Goal: Task Accomplishment & Management: Use online tool/utility

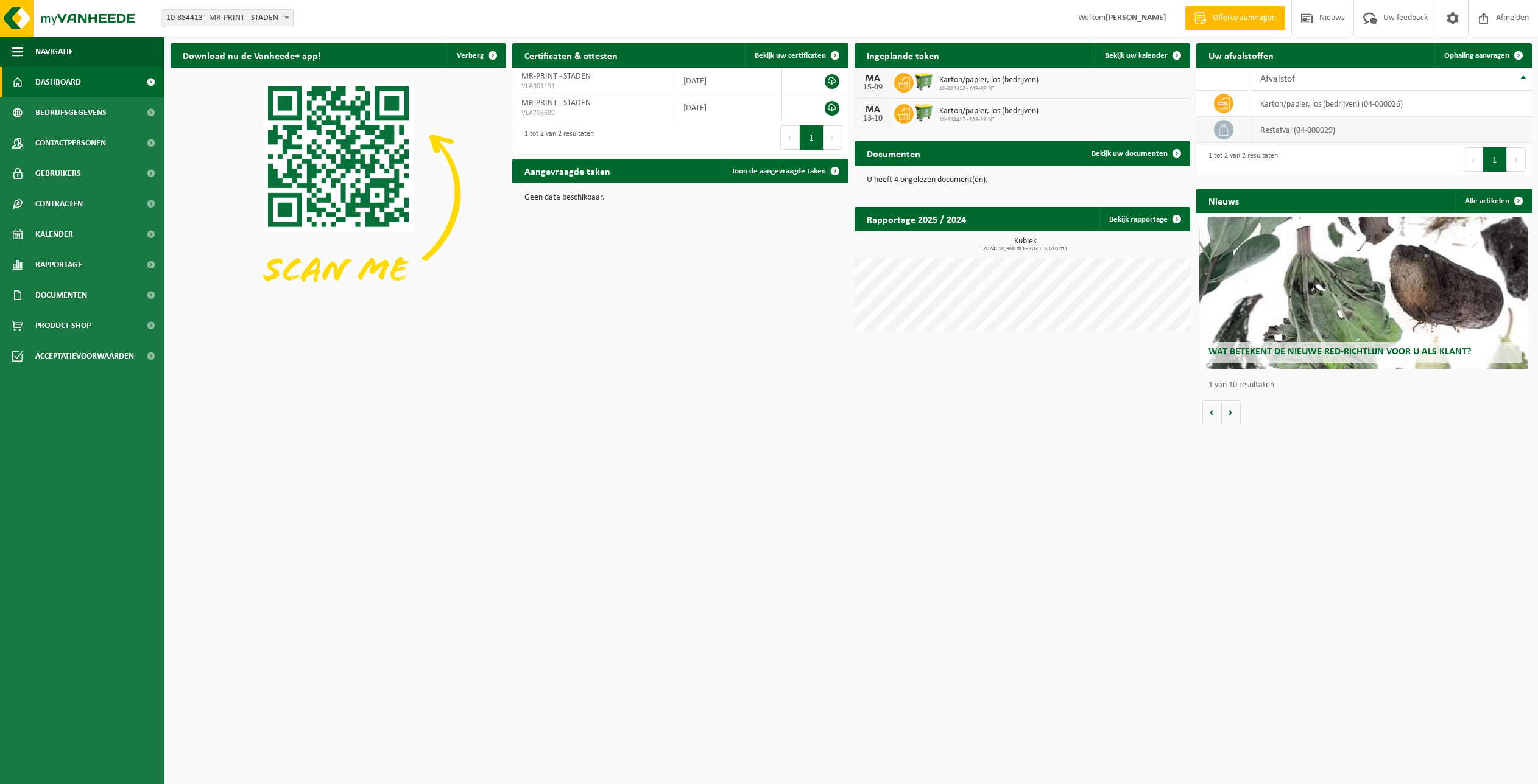
click at [1274, 136] on td "restafval (04-000029)" at bounding box center [1391, 130] width 281 height 26
click at [1487, 55] on span "Ophaling aanvragen" at bounding box center [1476, 56] width 65 height 8
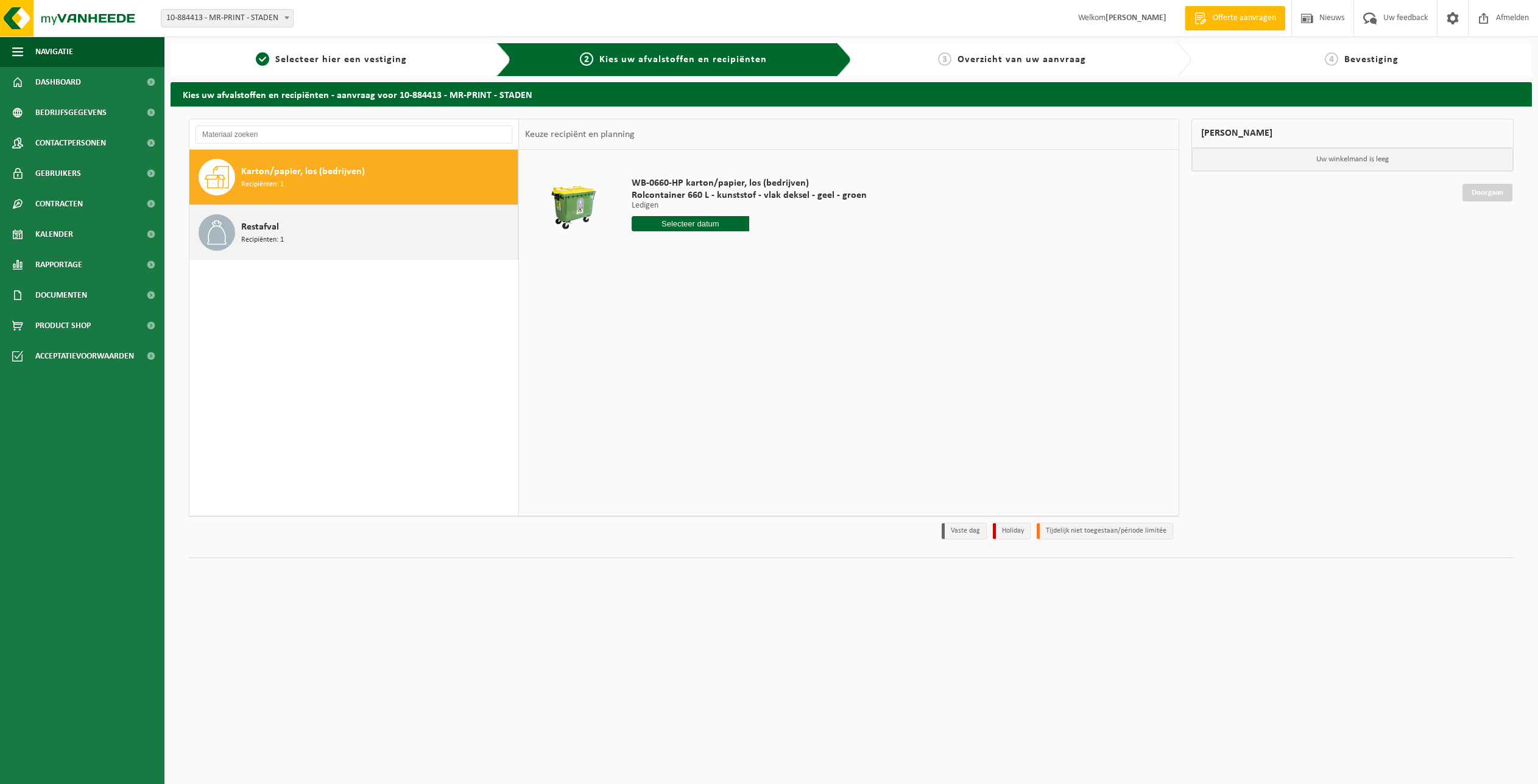
click at [360, 240] on div "Restafval Recipiënten: 1" at bounding box center [377, 233] width 273 height 37
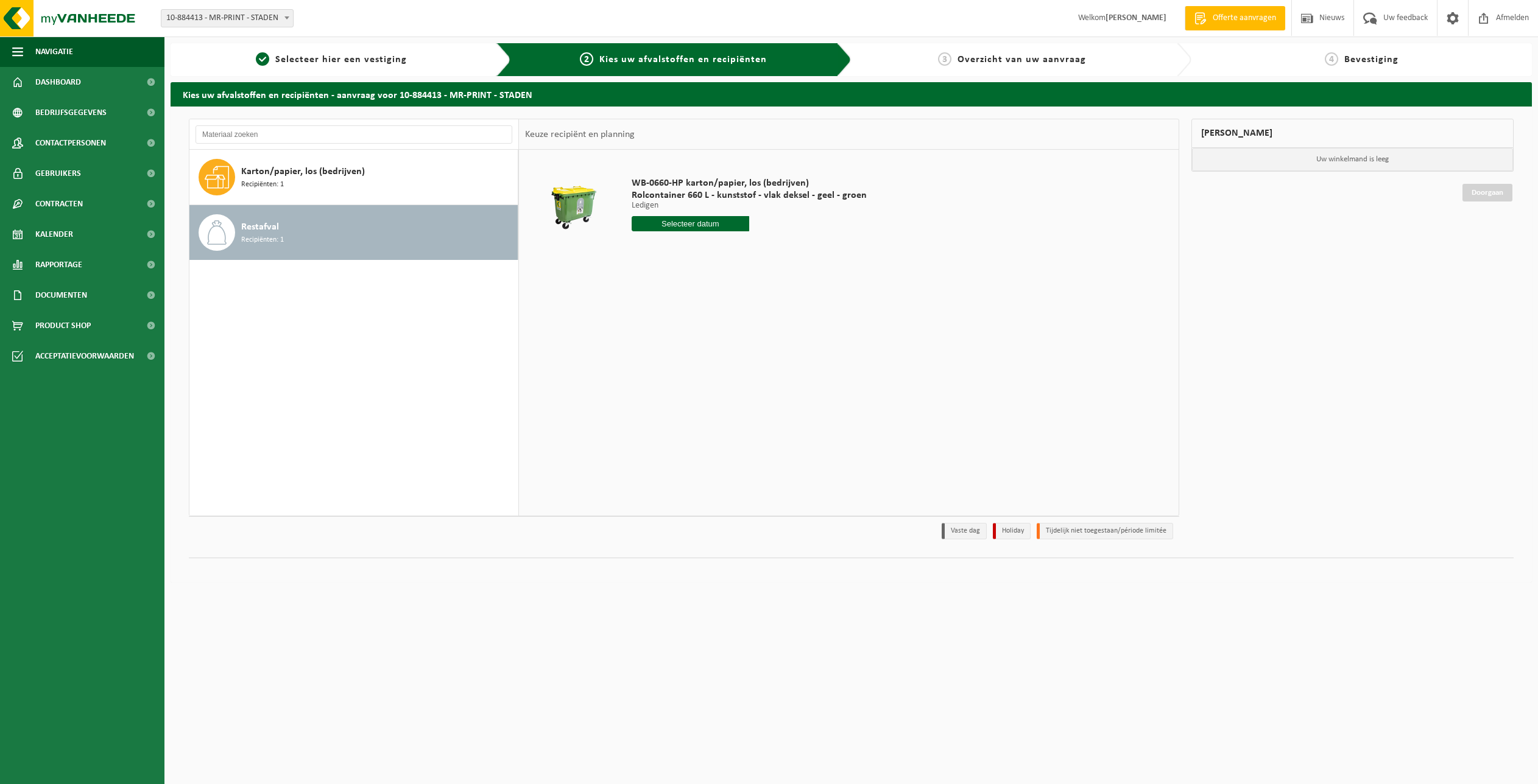
click at [360, 240] on div "Restafval Recipiënten: 1" at bounding box center [377, 233] width 273 height 37
click at [686, 232] on div "WB-0370-HP restafval Rolcontainer 370 L - kunststof - vlak deksel - geel - groe…" at bounding box center [749, 207] width 247 height 85
click at [687, 224] on input "text" at bounding box center [690, 224] width 118 height 15
click at [727, 351] on div "22" at bounding box center [728, 351] width 21 height 19
type input "Van 2025-08-22"
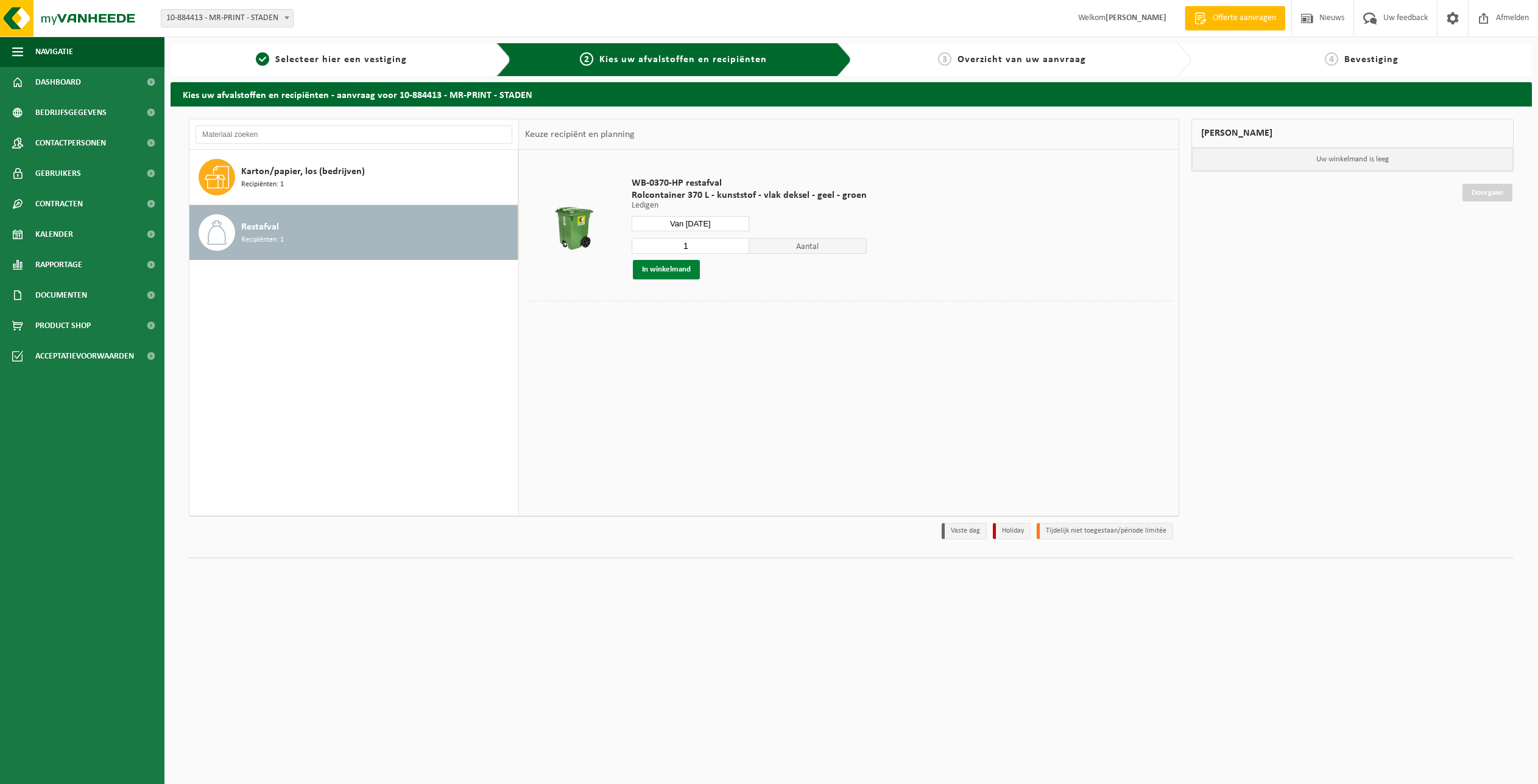
click at [682, 270] on button "In winkelmand" at bounding box center [666, 269] width 67 height 19
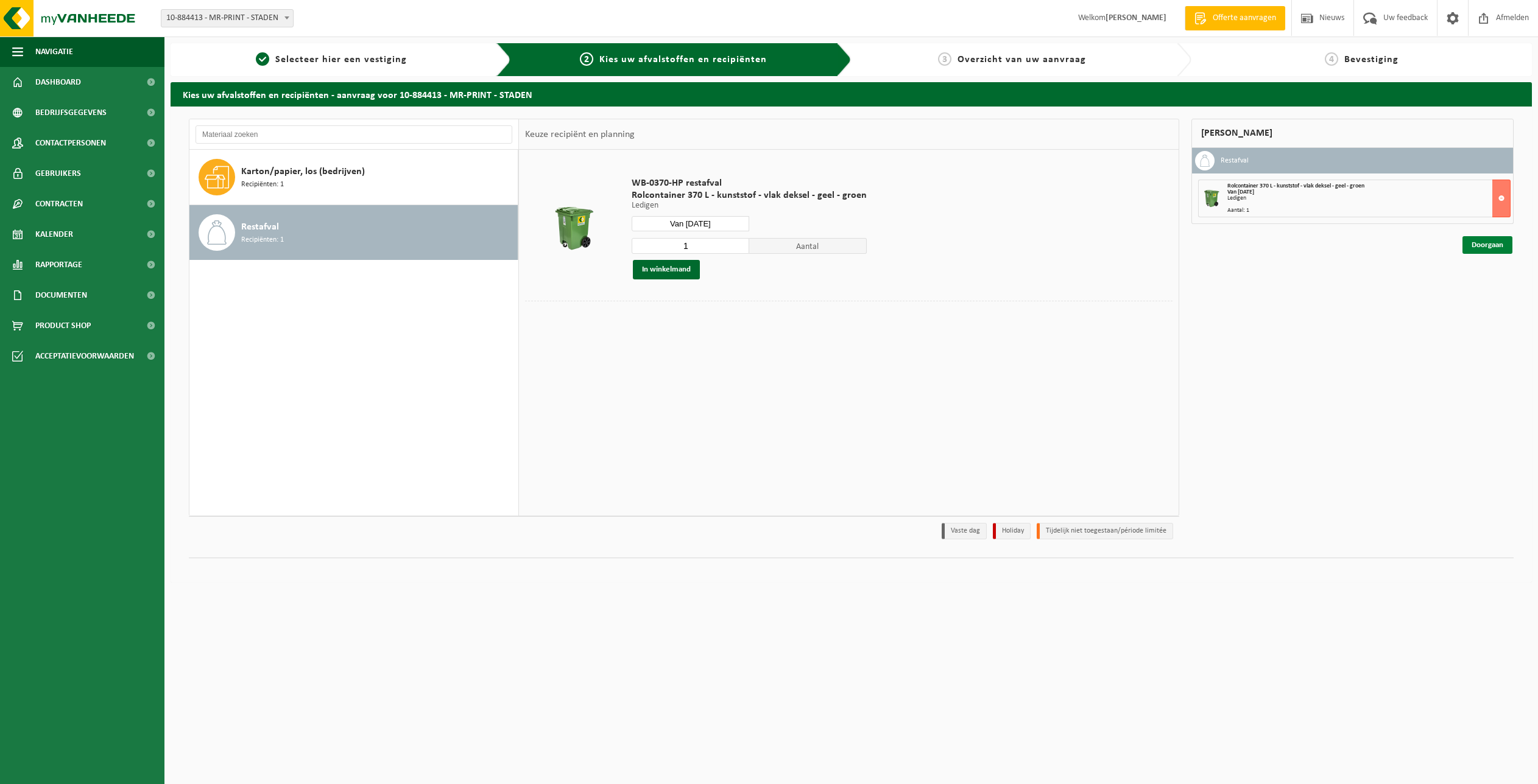
click at [1481, 242] on link "Doorgaan" at bounding box center [1487, 245] width 50 height 18
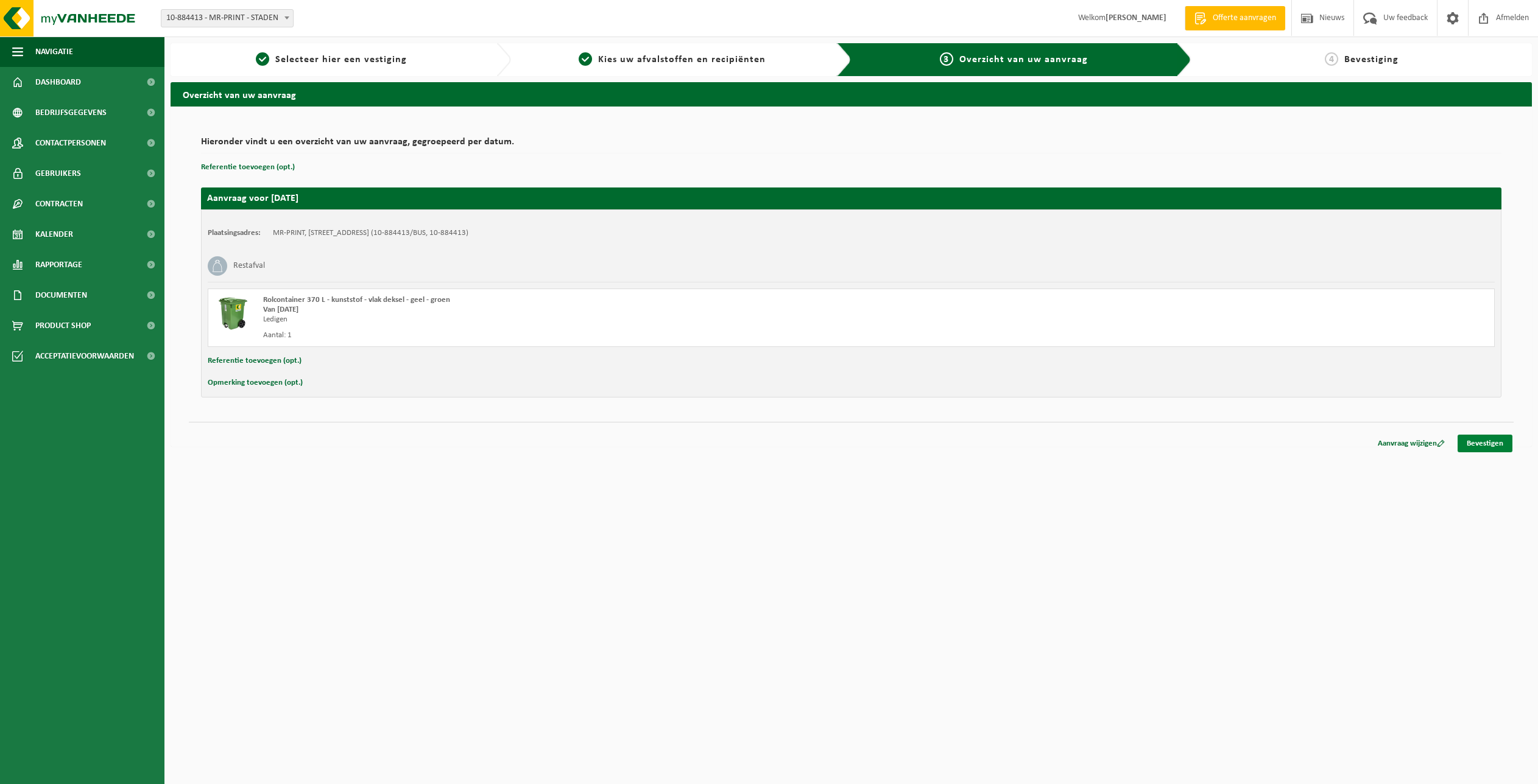
click at [1488, 441] on link "Bevestigen" at bounding box center [1485, 443] width 55 height 18
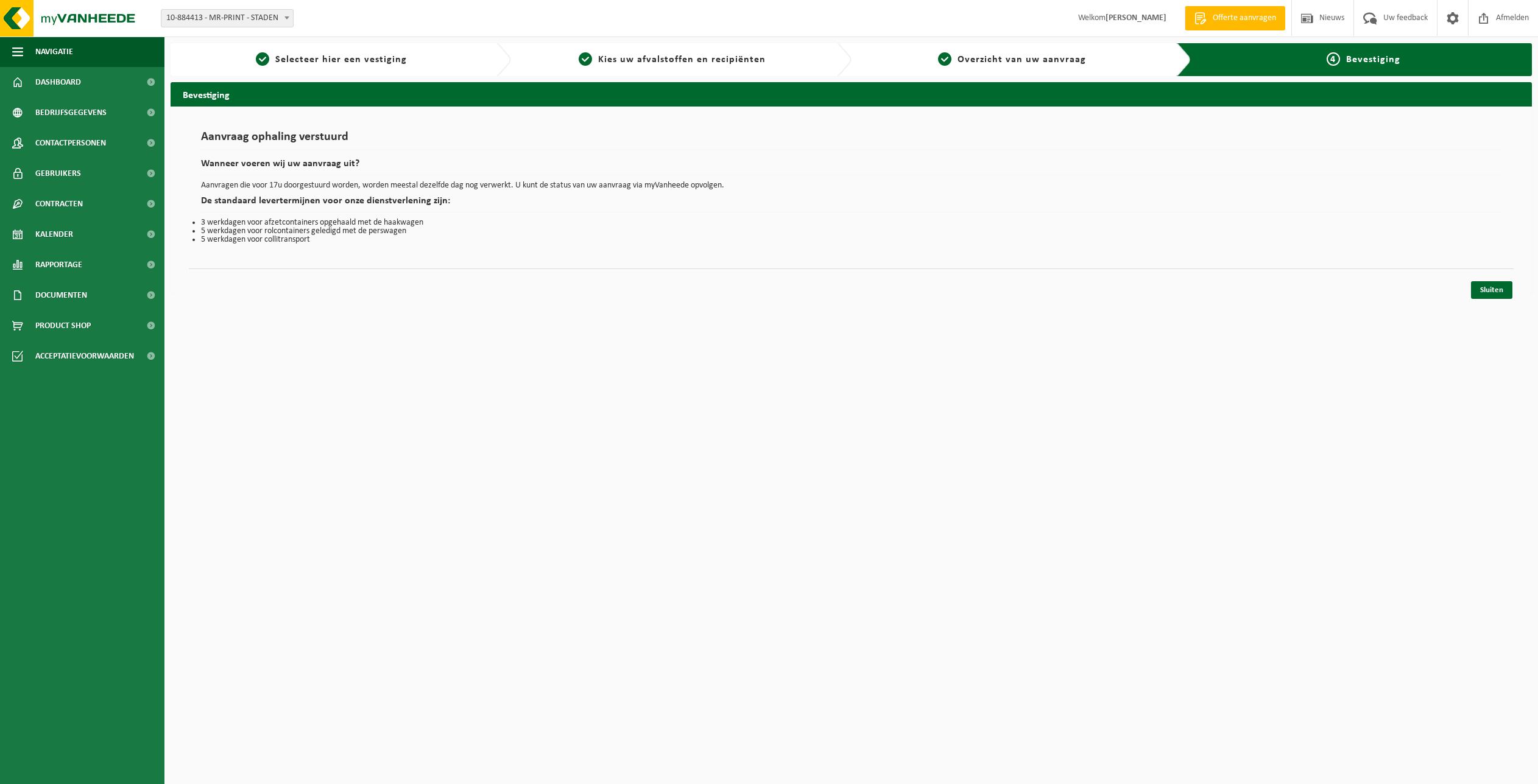
click at [1296, 461] on html "Vestiging: 10-884413 - MR-PRINT - STADEN 10-884413 - MR-PRINT - STADEN [GEOGRAP…" at bounding box center [769, 392] width 1538 height 784
